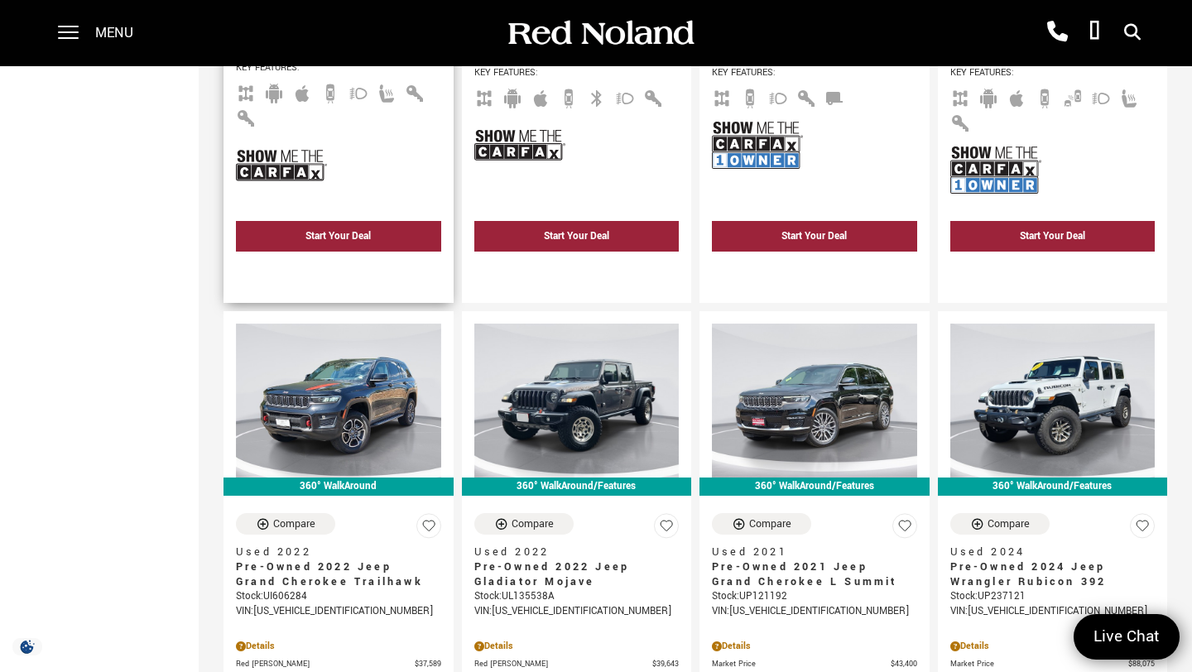
scroll to position [743, 0]
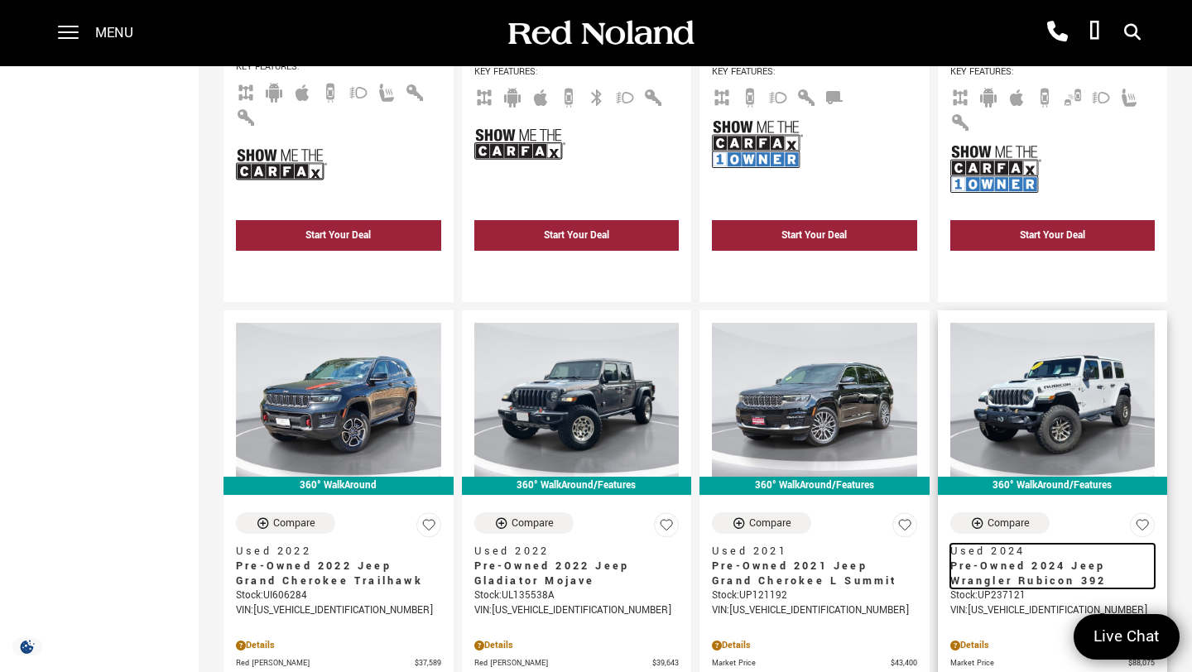
click at [1001, 559] on span "Pre-Owned 2024 Jeep Wrangler Rubicon 392" at bounding box center [1046, 574] width 193 height 30
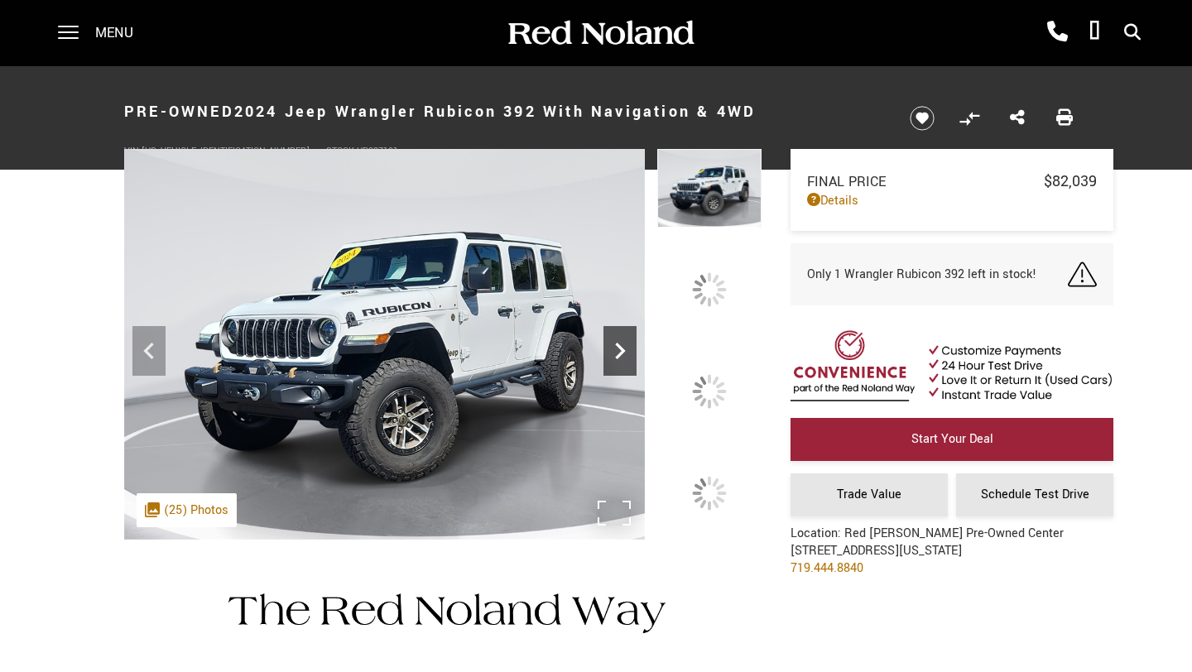
click at [626, 359] on icon at bounding box center [621, 351] width 10 height 17
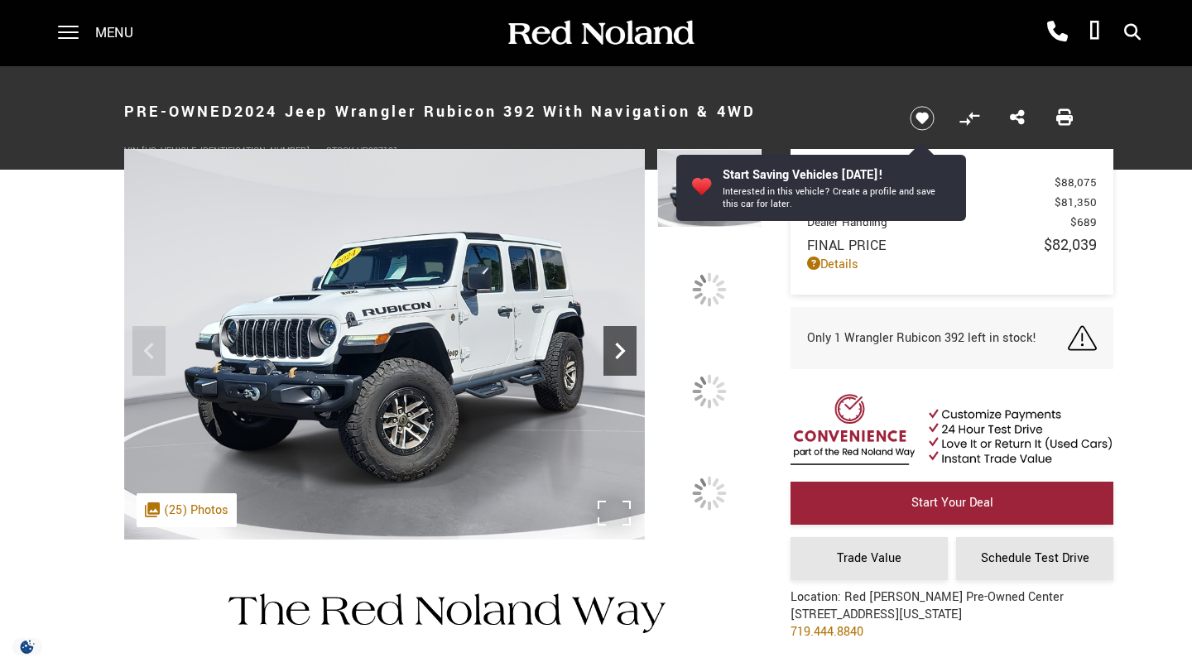
click at [714, 391] on div at bounding box center [708, 390] width 47 height 47
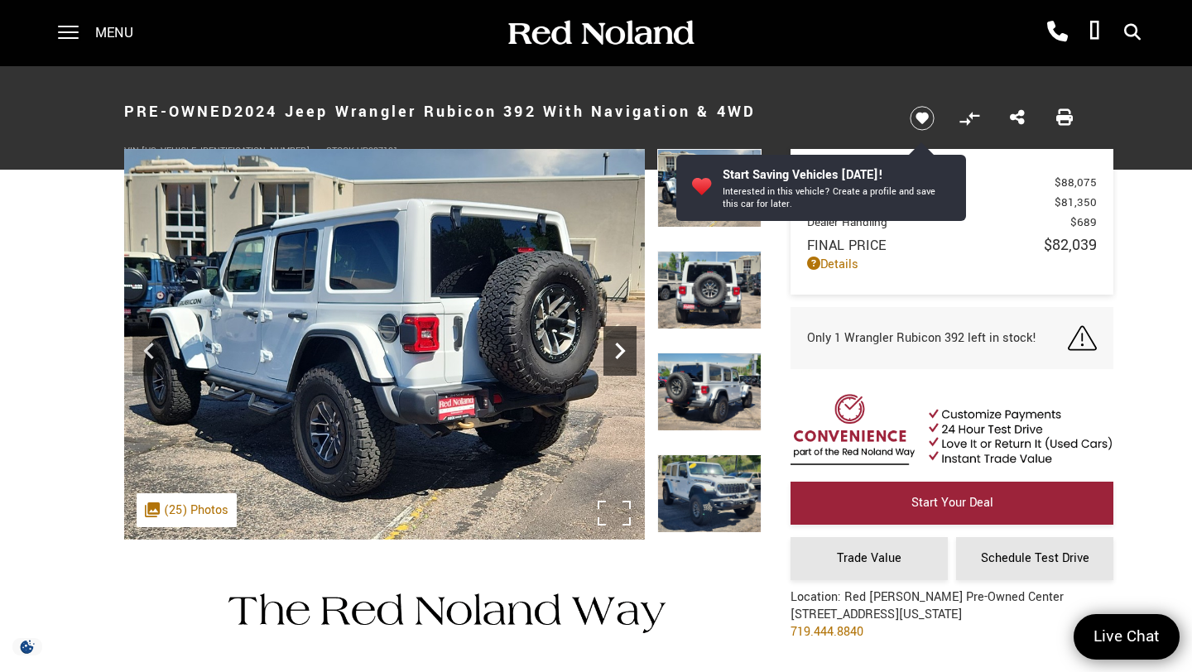
click at [714, 391] on img at bounding box center [709, 392] width 104 height 79
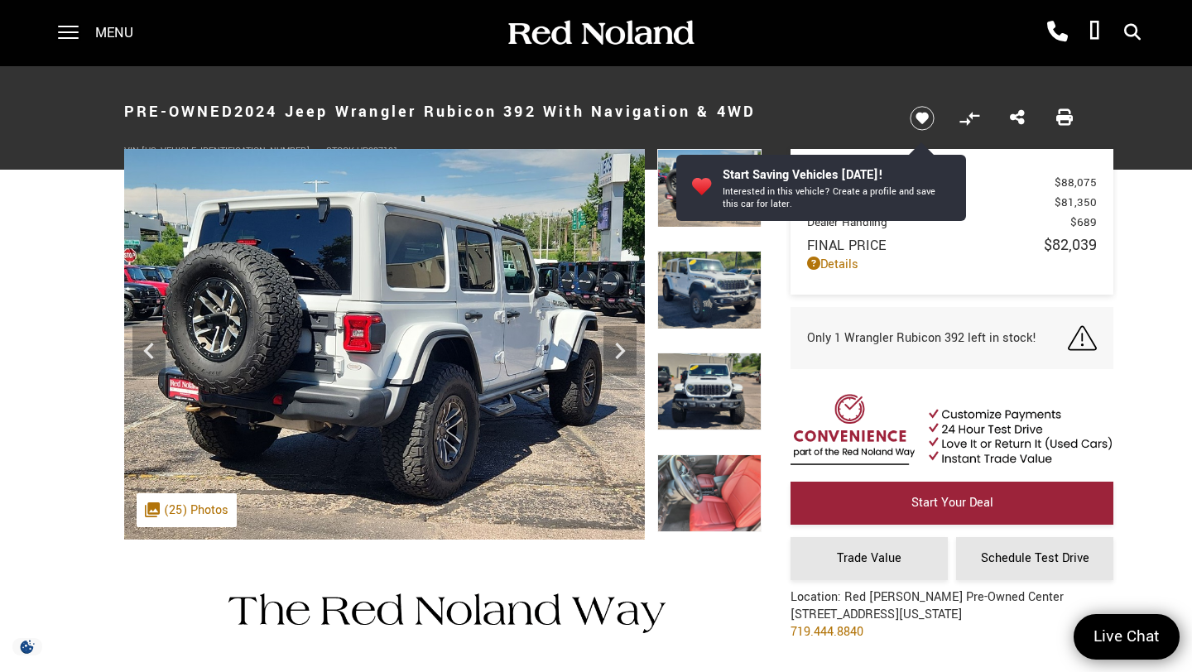
click at [714, 392] on img at bounding box center [709, 392] width 104 height 79
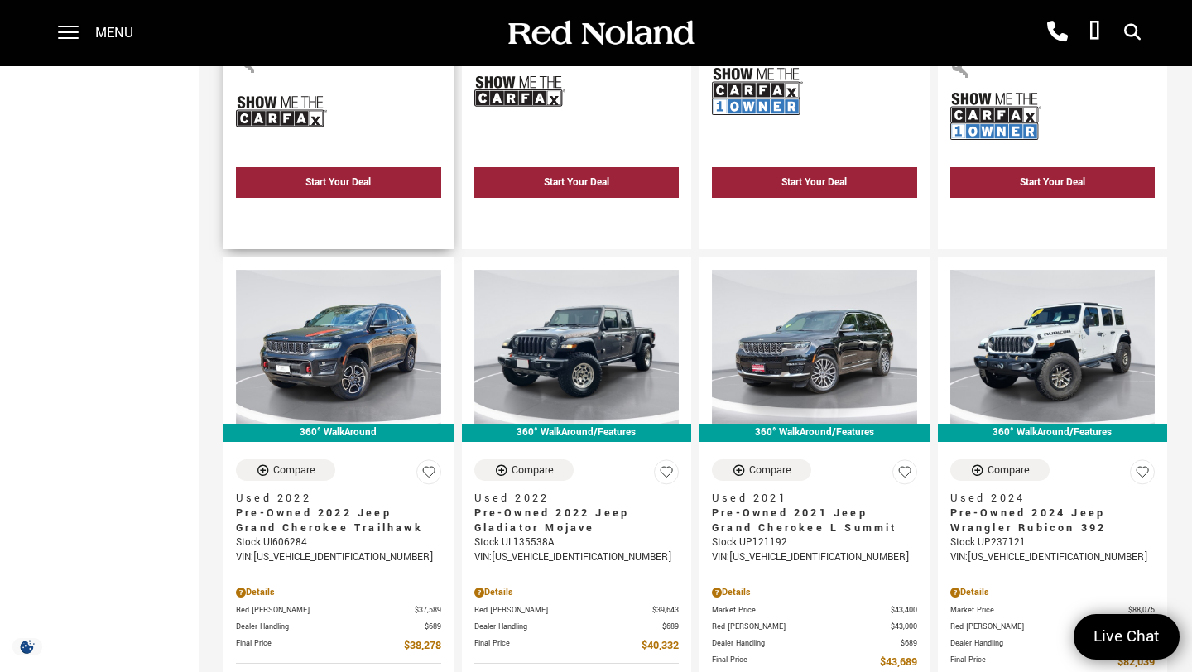
scroll to position [60, 0]
